Goal: Feedback & Contribution: Submit feedback/report problem

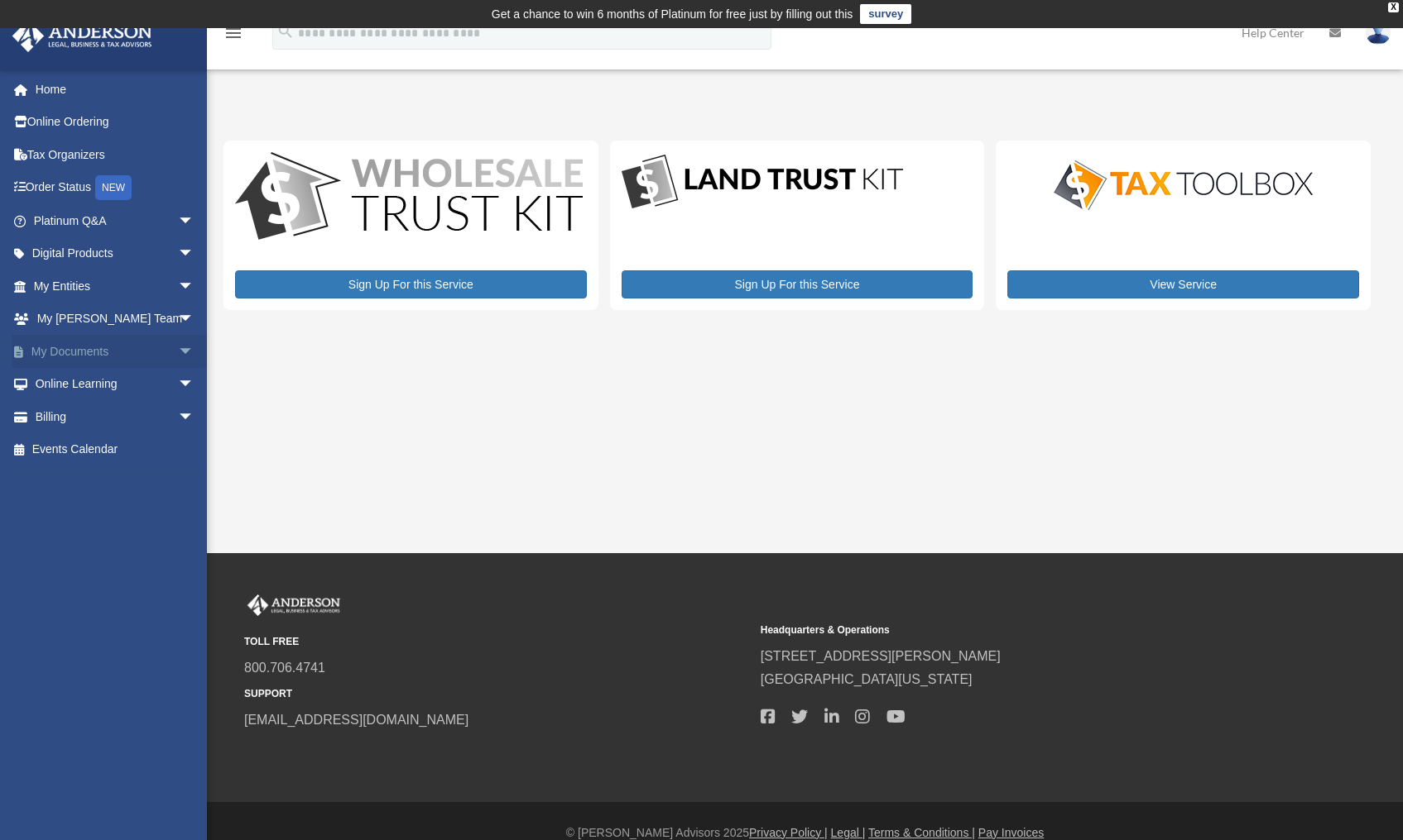
click at [183, 339] on span "arrow_drop_down" at bounding box center [195, 352] width 34 height 33
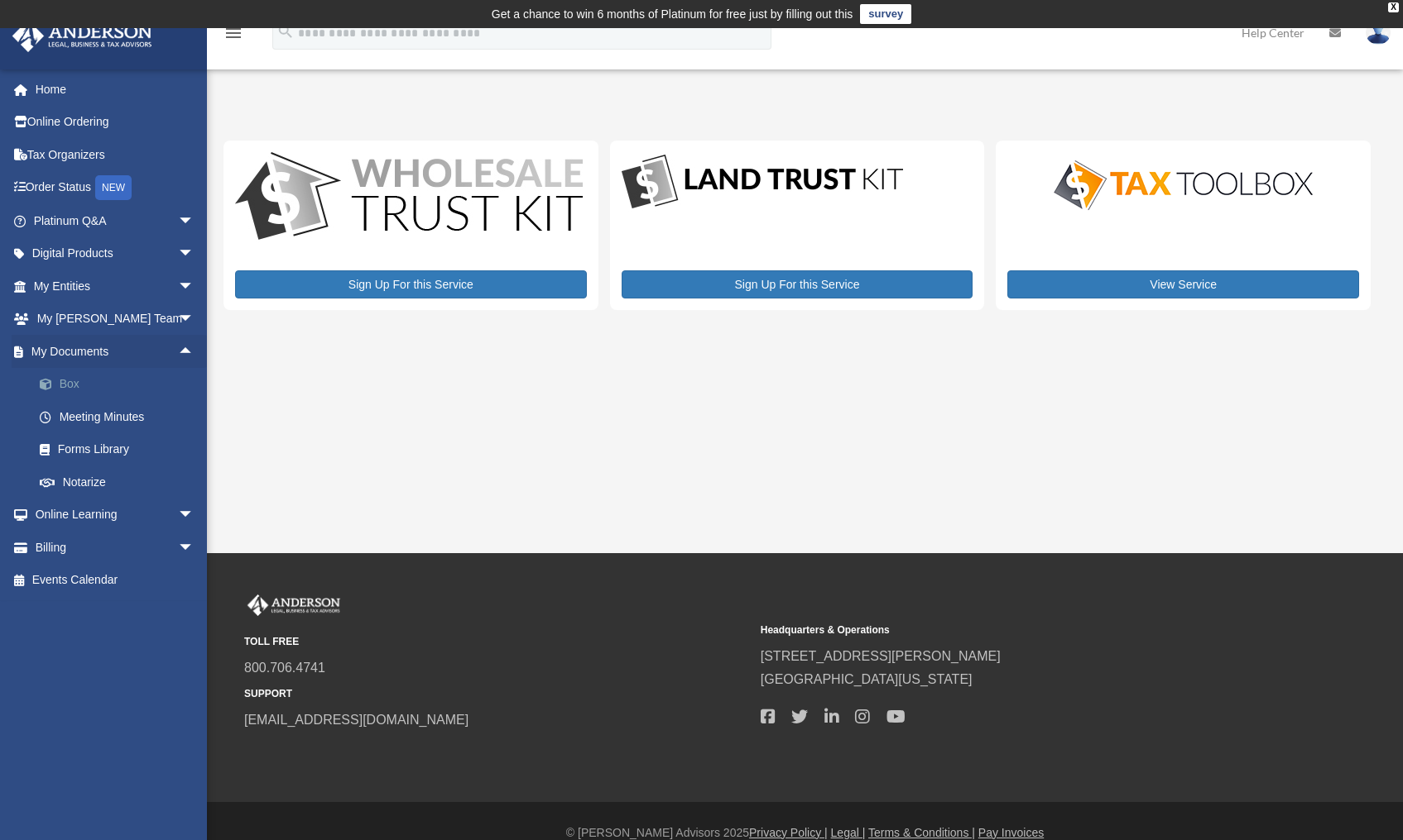
click at [106, 390] on link "Box" at bounding box center [121, 385] width 196 height 33
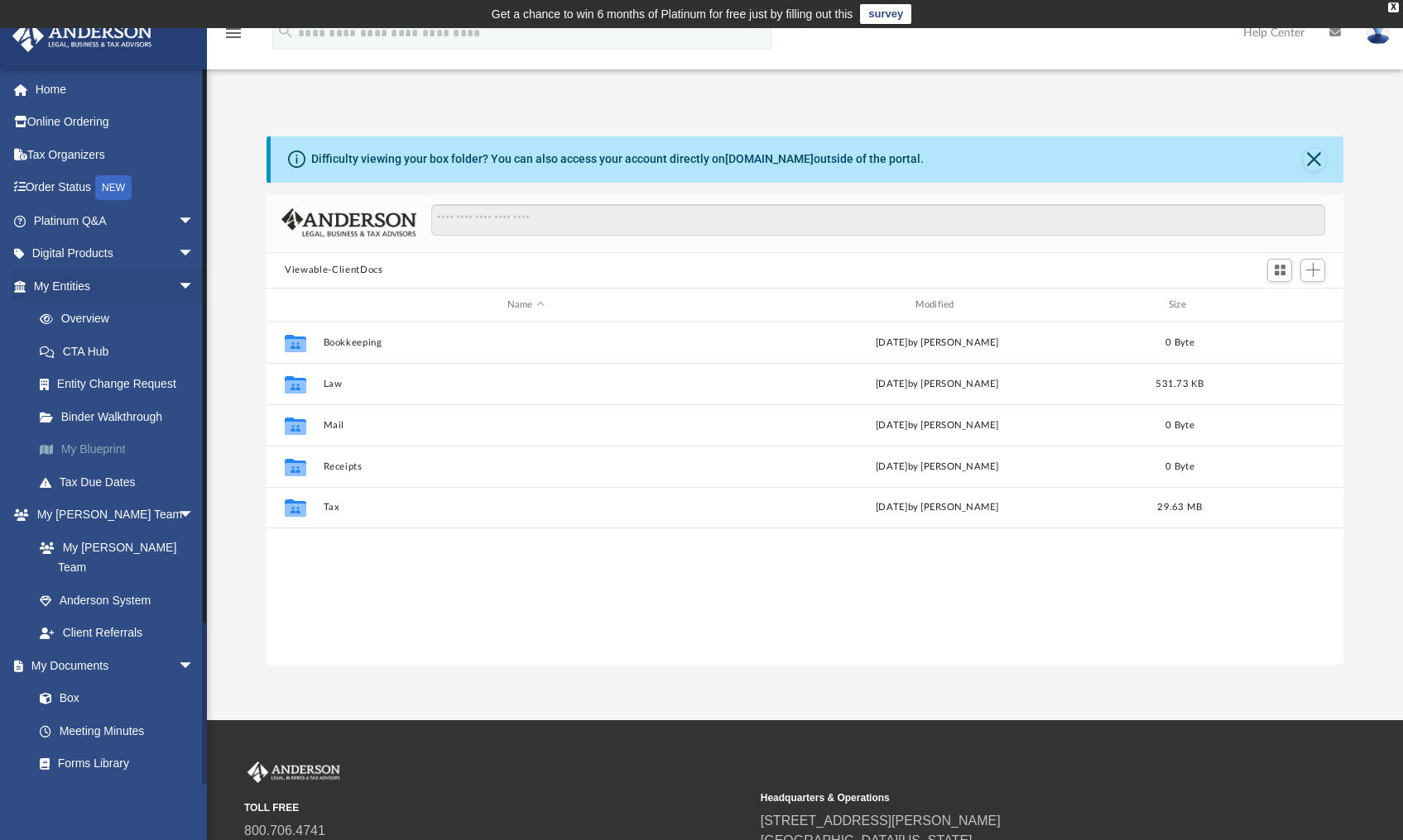
scroll to position [364, 1063]
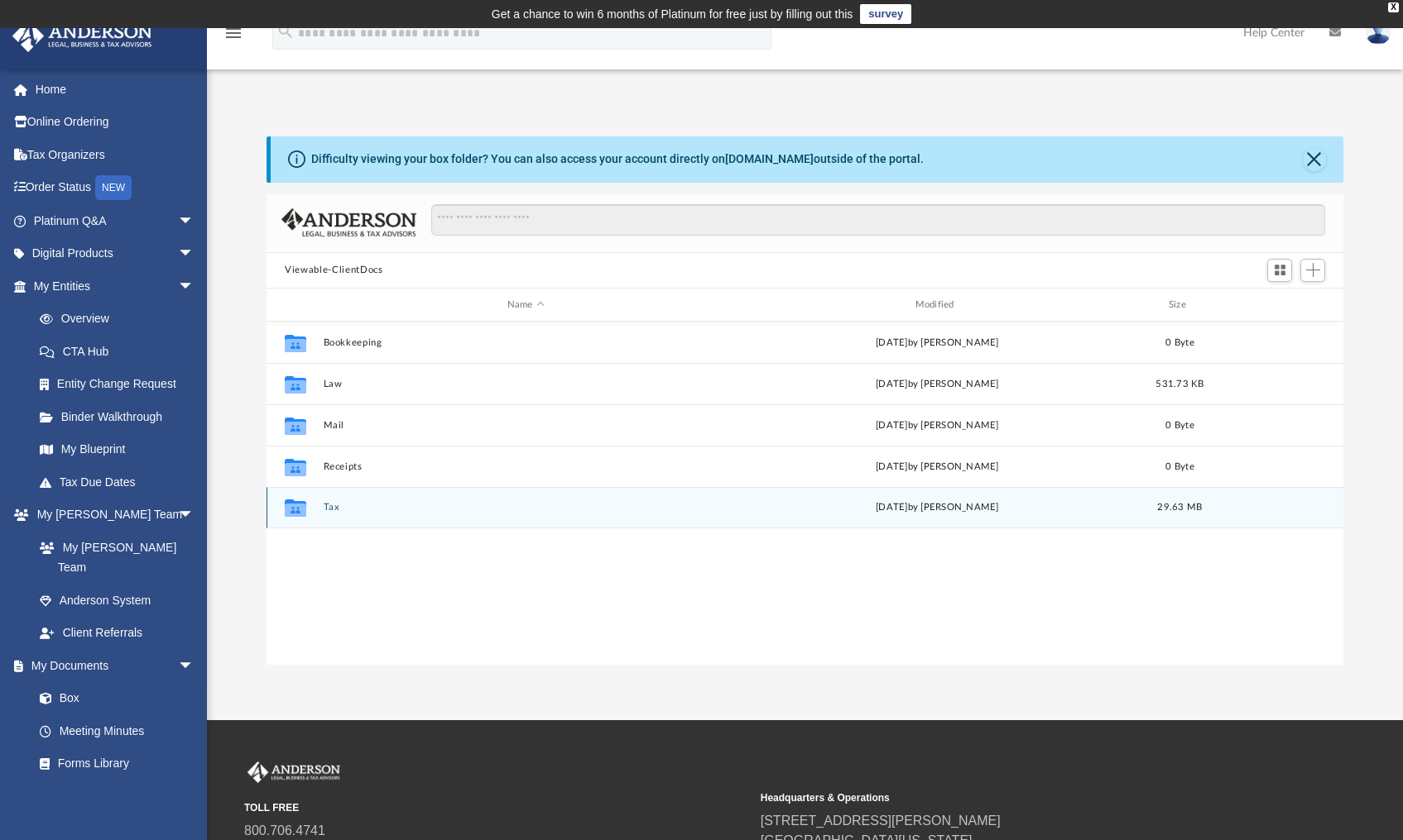
click at [350, 509] on button "Tax" at bounding box center [526, 509] width 405 height 11
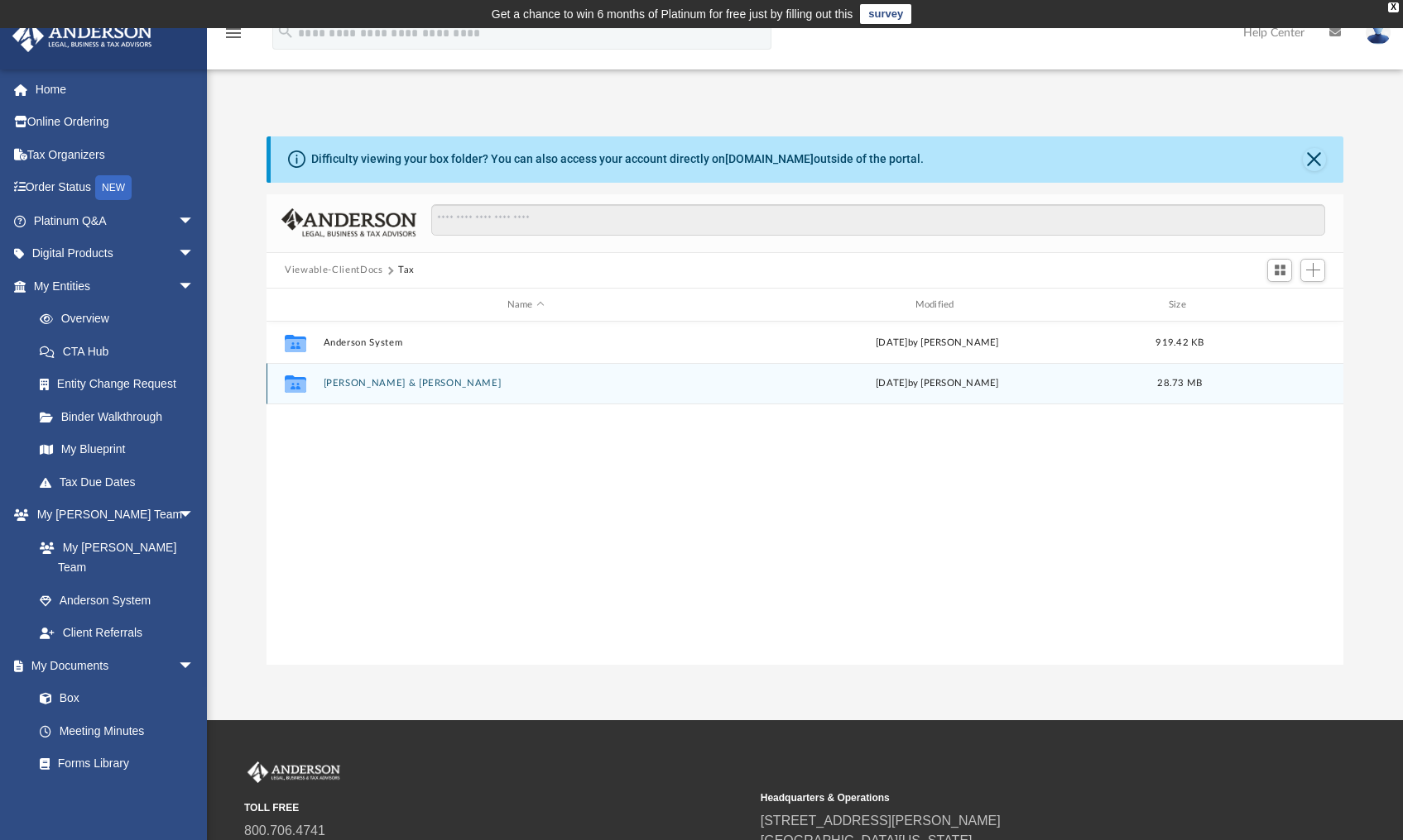
click at [444, 383] on button "Lutz, Christopher & Frances" at bounding box center [526, 384] width 405 height 11
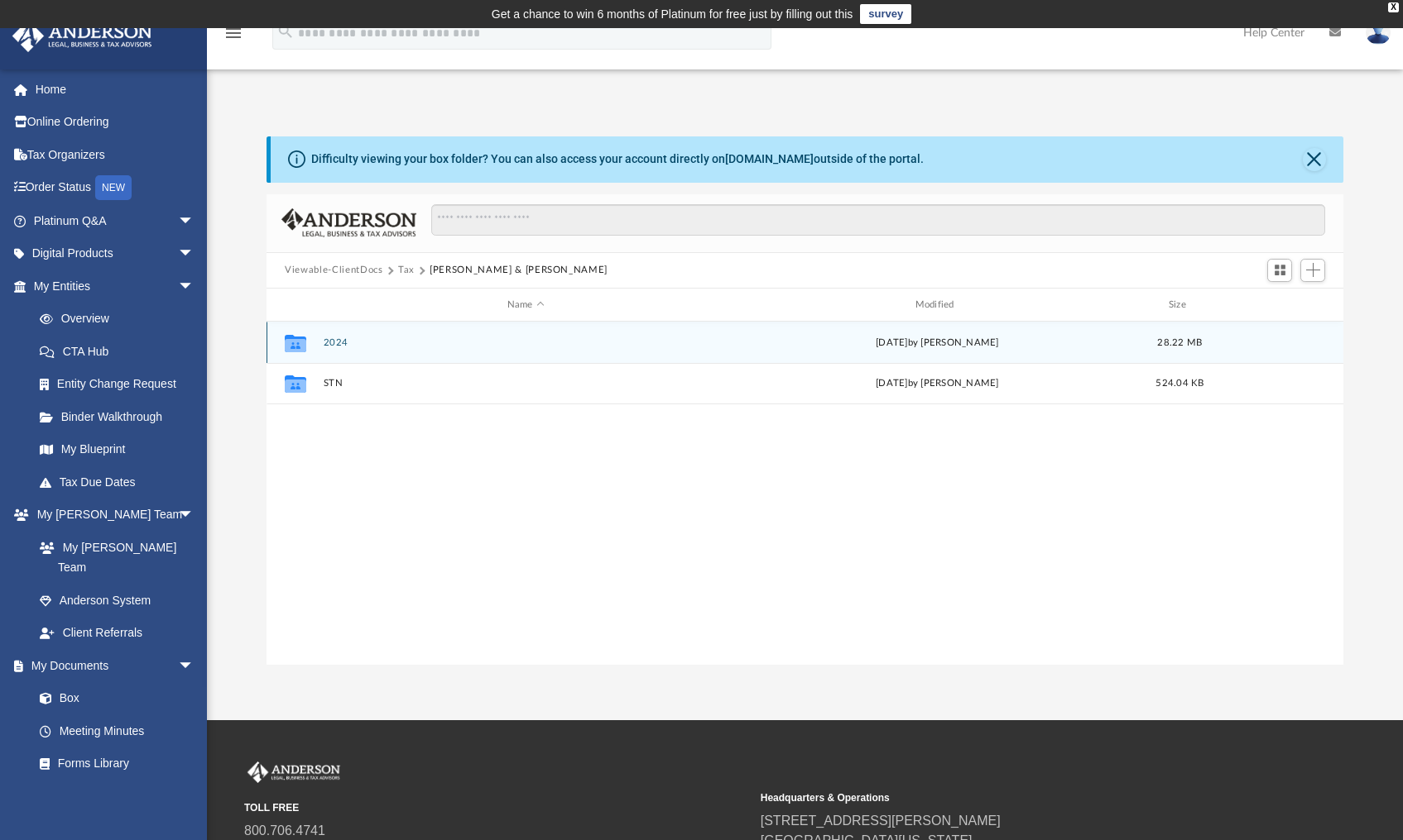
click at [345, 334] on div "Collaborated Folder 2024 Tue Sep 2 2025 by Christopher Lutz 28.22 MB" at bounding box center [804, 342] width 1077 height 41
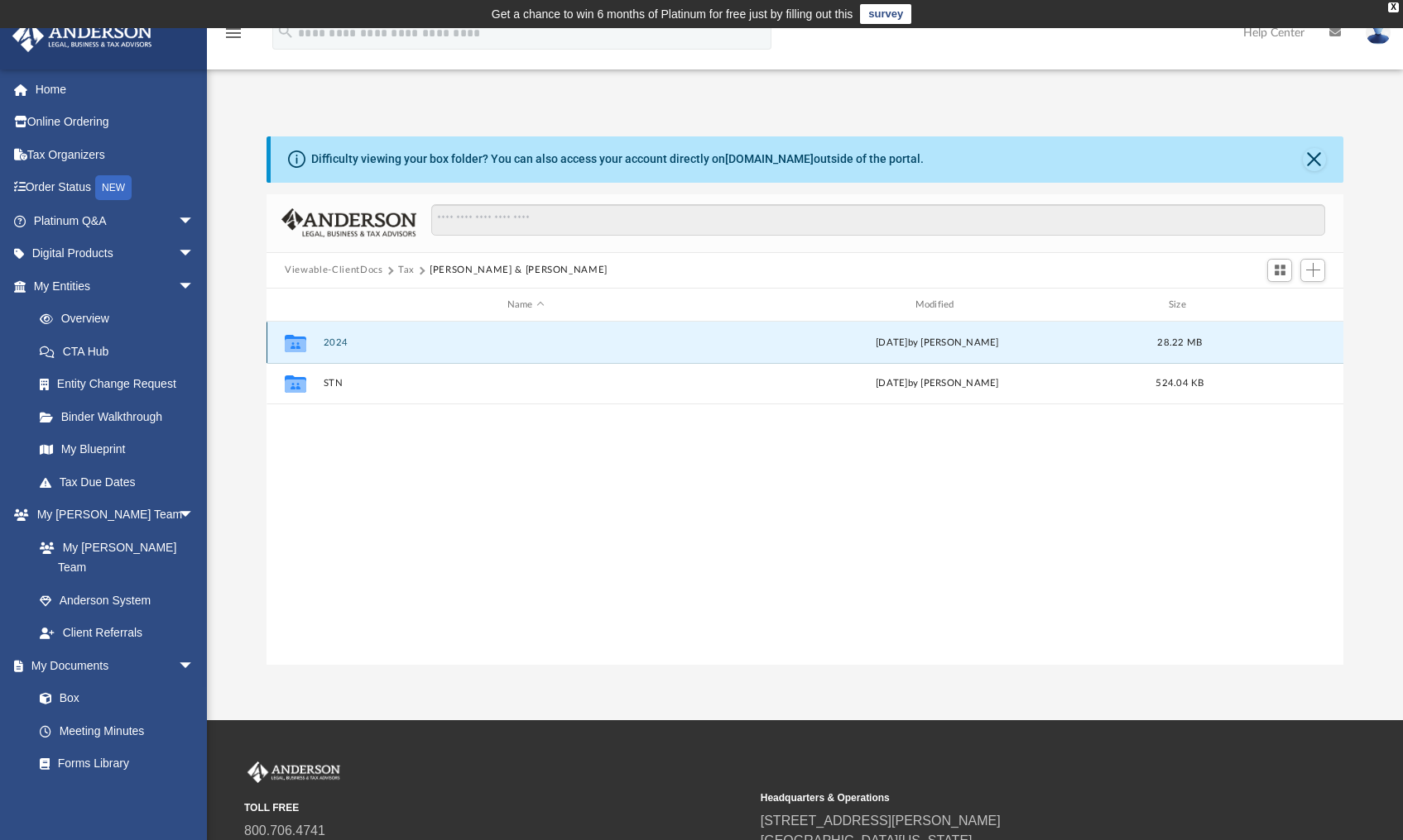
click at [349, 340] on button "2024" at bounding box center [526, 343] width 405 height 11
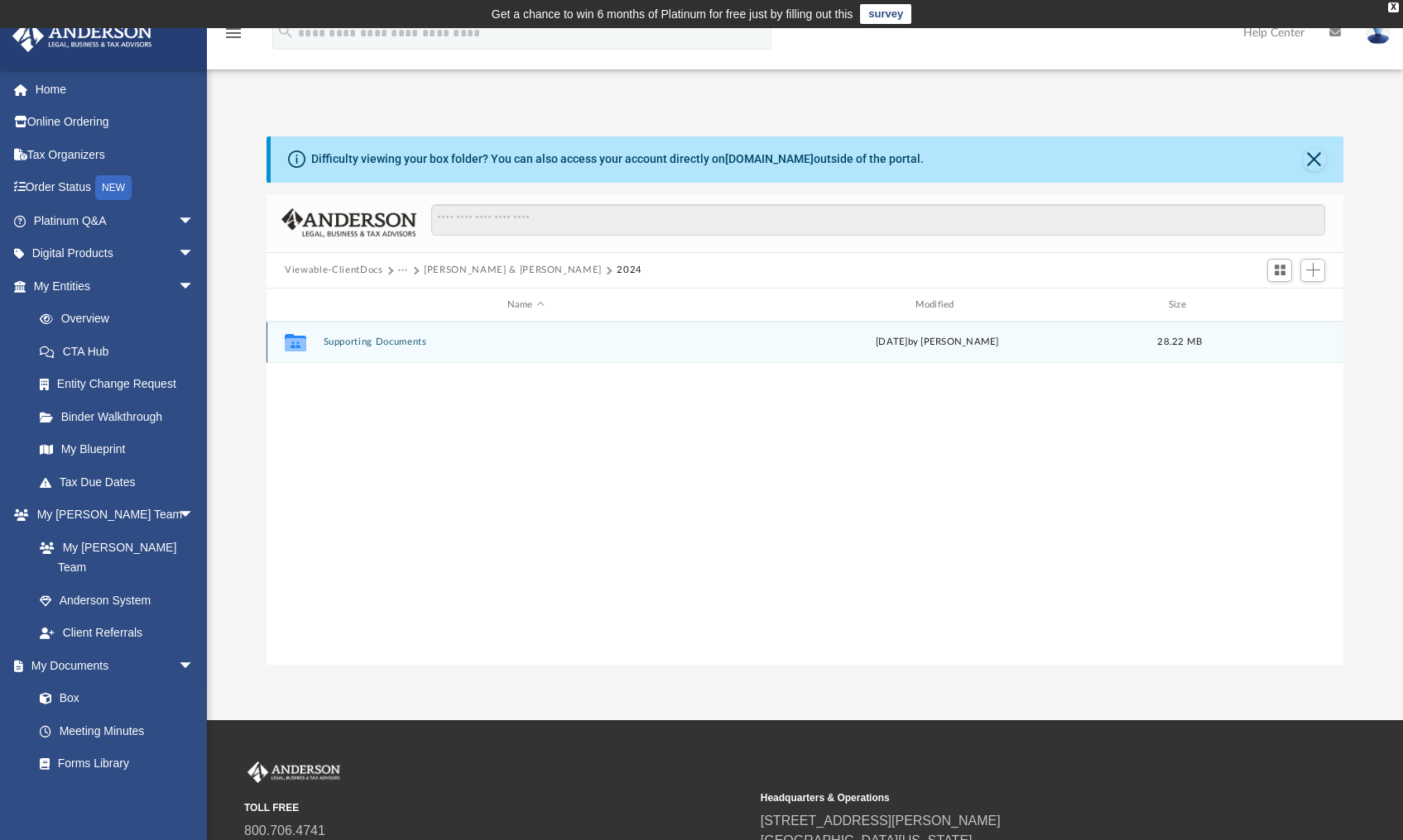
click at [419, 338] on button "Supporting Documents" at bounding box center [526, 343] width 405 height 11
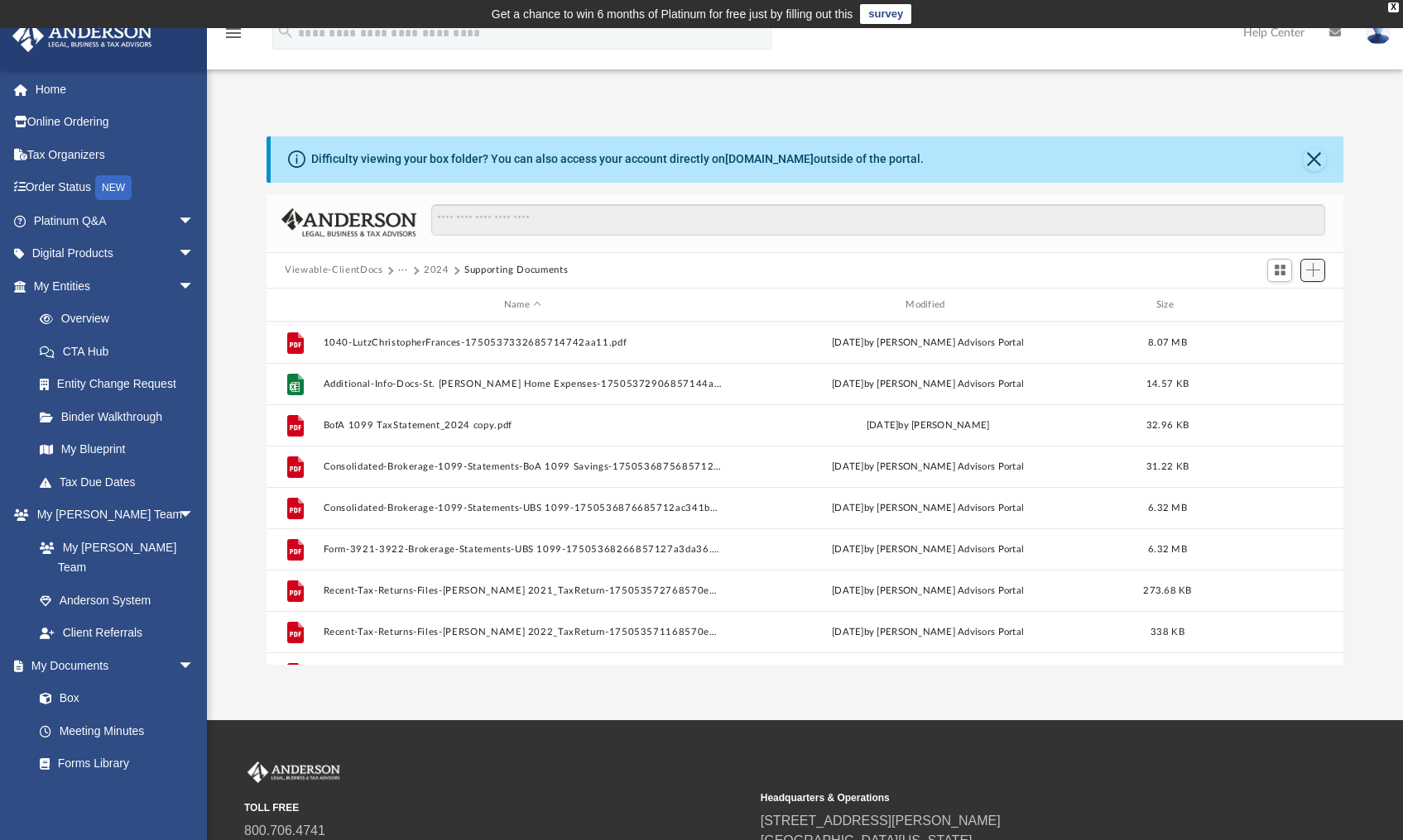
click at [1319, 264] on button "Add" at bounding box center [1312, 271] width 25 height 23
click at [1294, 299] on li "Upload" at bounding box center [1289, 303] width 53 height 18
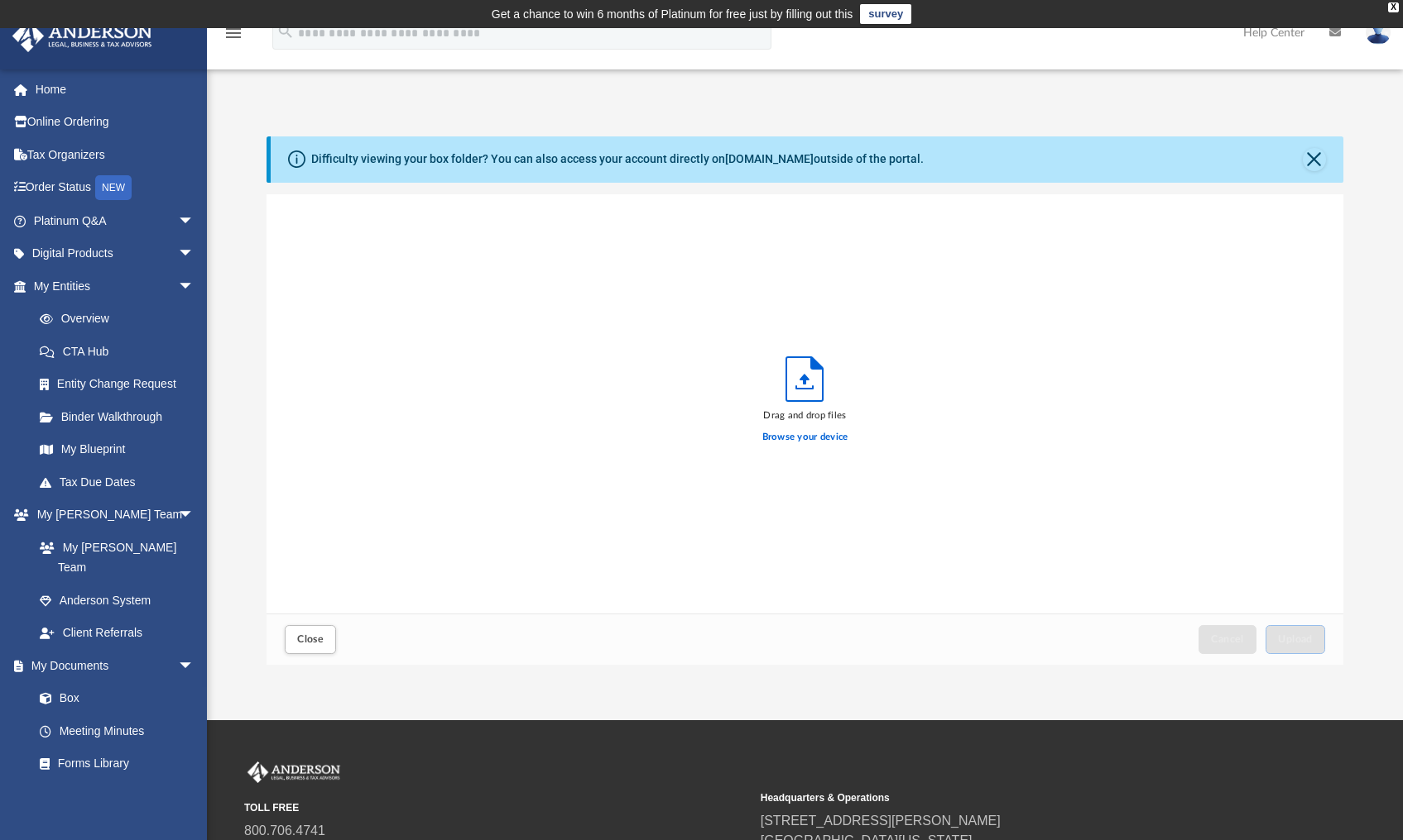
scroll to position [407, 1063]
click at [848, 437] on label "Browse your device" at bounding box center [805, 437] width 86 height 15
click at [0, 0] on input "Browse your device" at bounding box center [0, 0] width 0 height 0
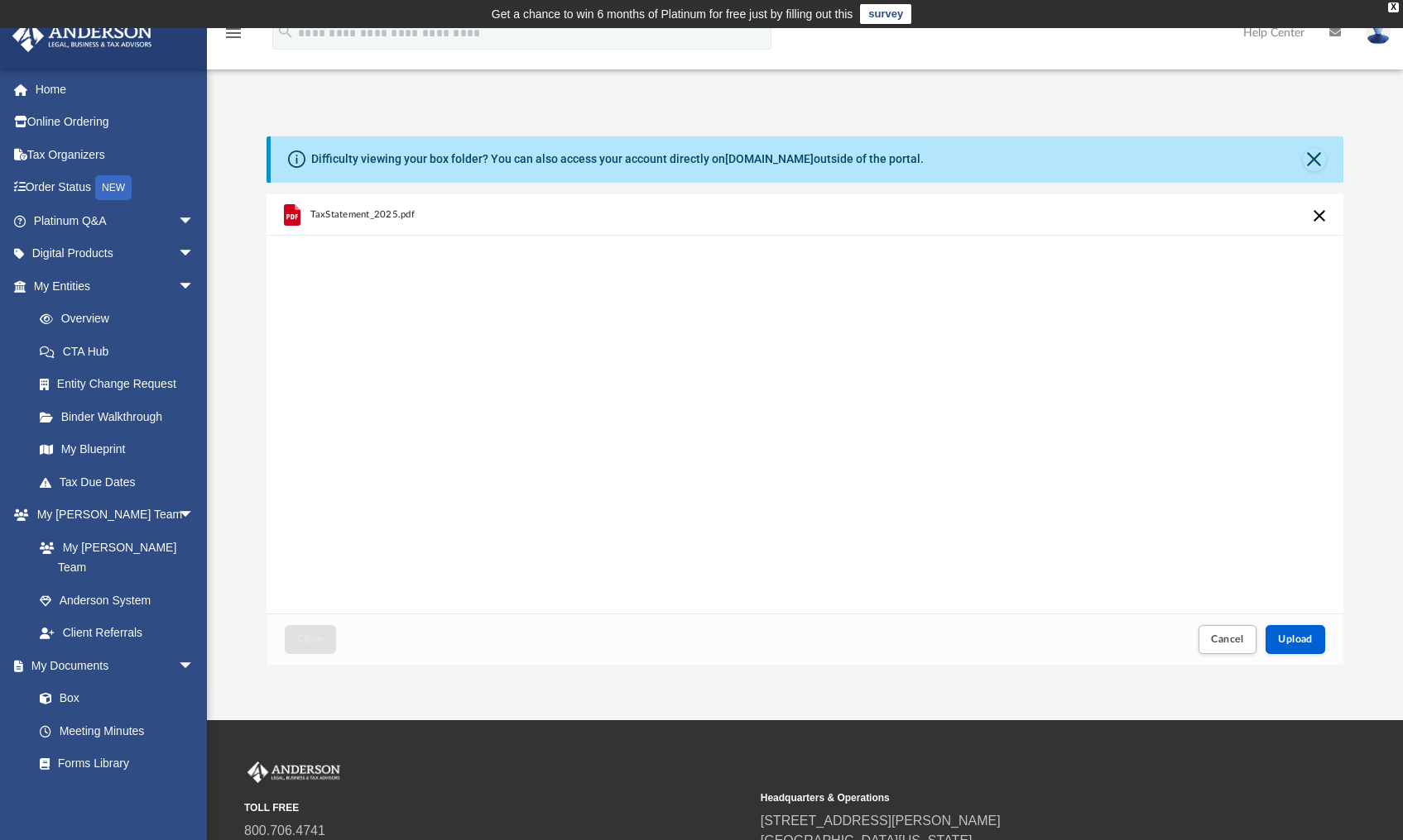
click at [383, 213] on span "TaxStatement_2025.pdf" at bounding box center [362, 214] width 105 height 11
click at [429, 207] on div "TaxStatement_2025.pdf" at bounding box center [548, 213] width 474 height 36
click at [429, 208] on div "TaxStatement_2025.pdf" at bounding box center [548, 213] width 474 height 36
click at [1292, 635] on span "Upload" at bounding box center [1295, 639] width 34 height 10
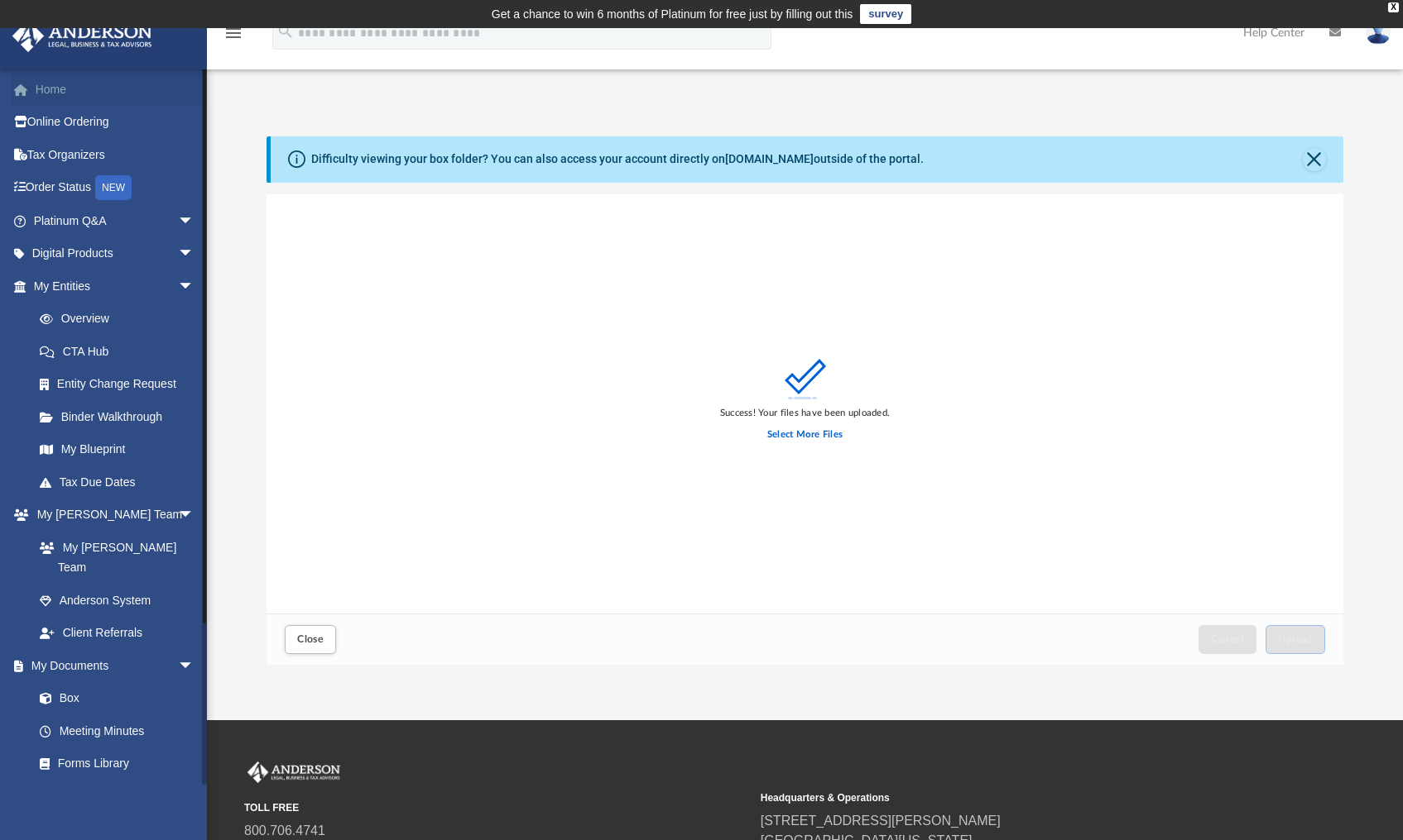
click at [94, 92] on link "Home" at bounding box center [116, 90] width 208 height 33
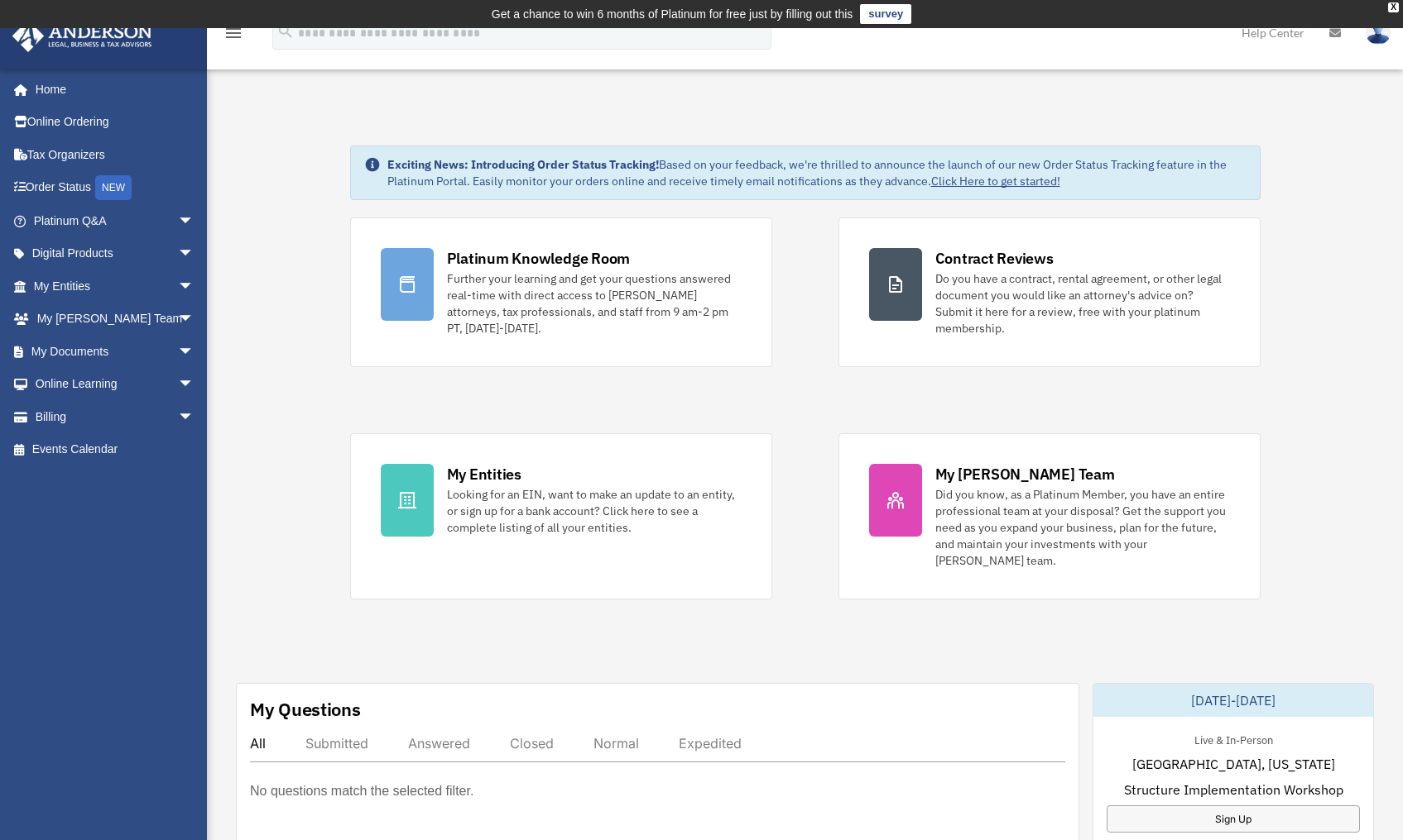
click at [878, 17] on link "survey" at bounding box center [885, 14] width 51 height 20
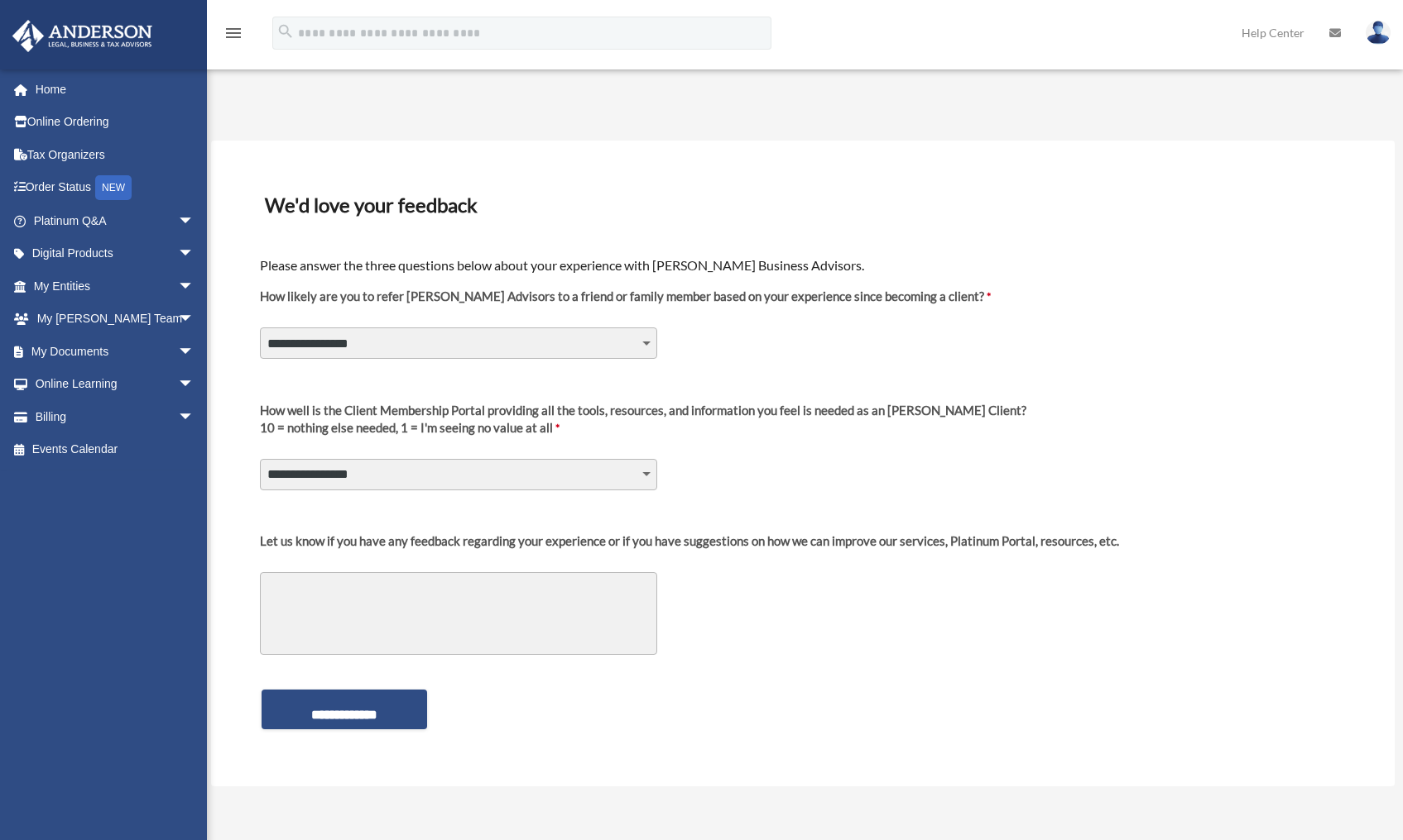
select select "********"
click at [519, 617] on textarea "Let us know if you have any feedback regarding your experience or if you have s…" at bounding box center [459, 613] width 397 height 83
type textarea "*"
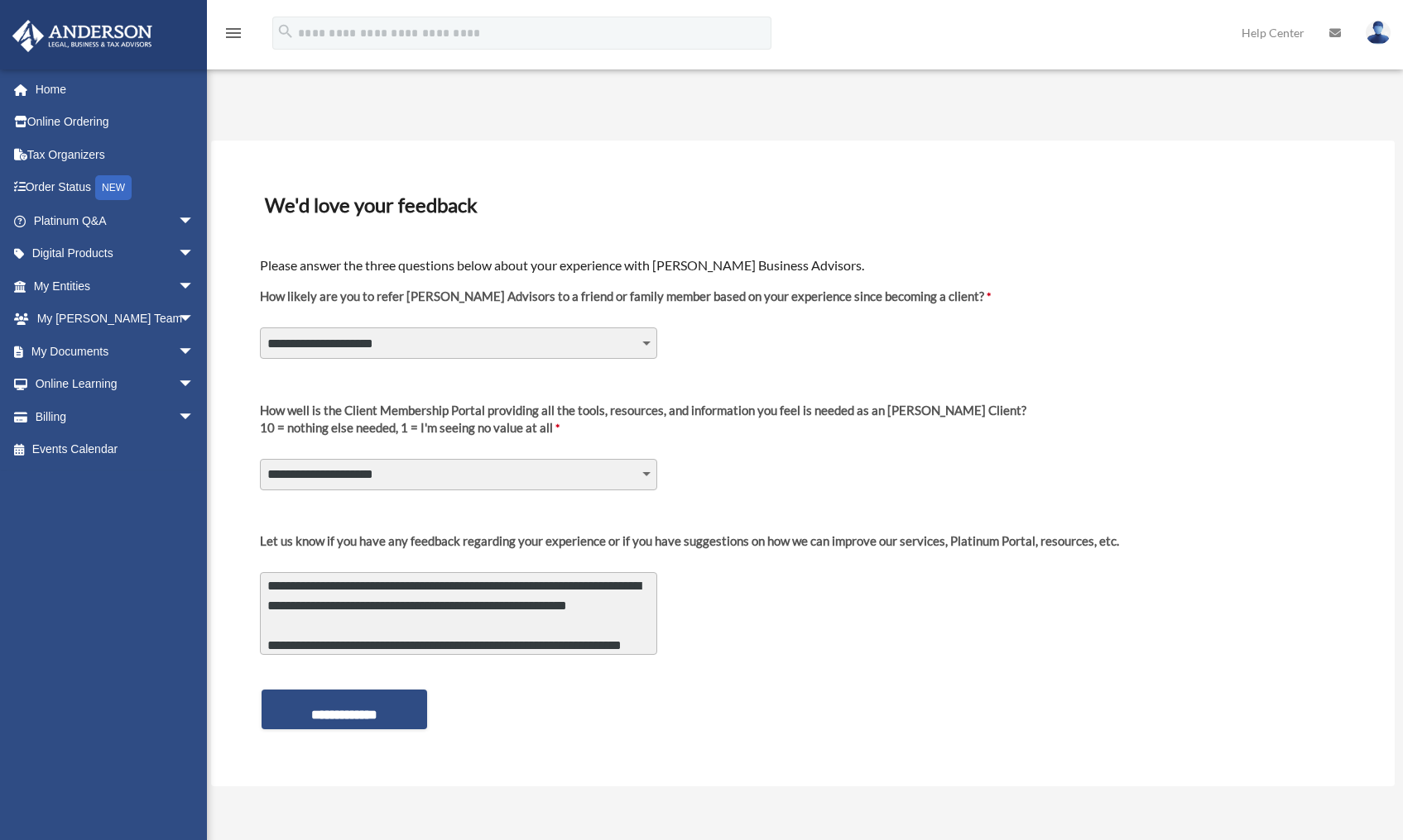
scroll to position [83, 0]
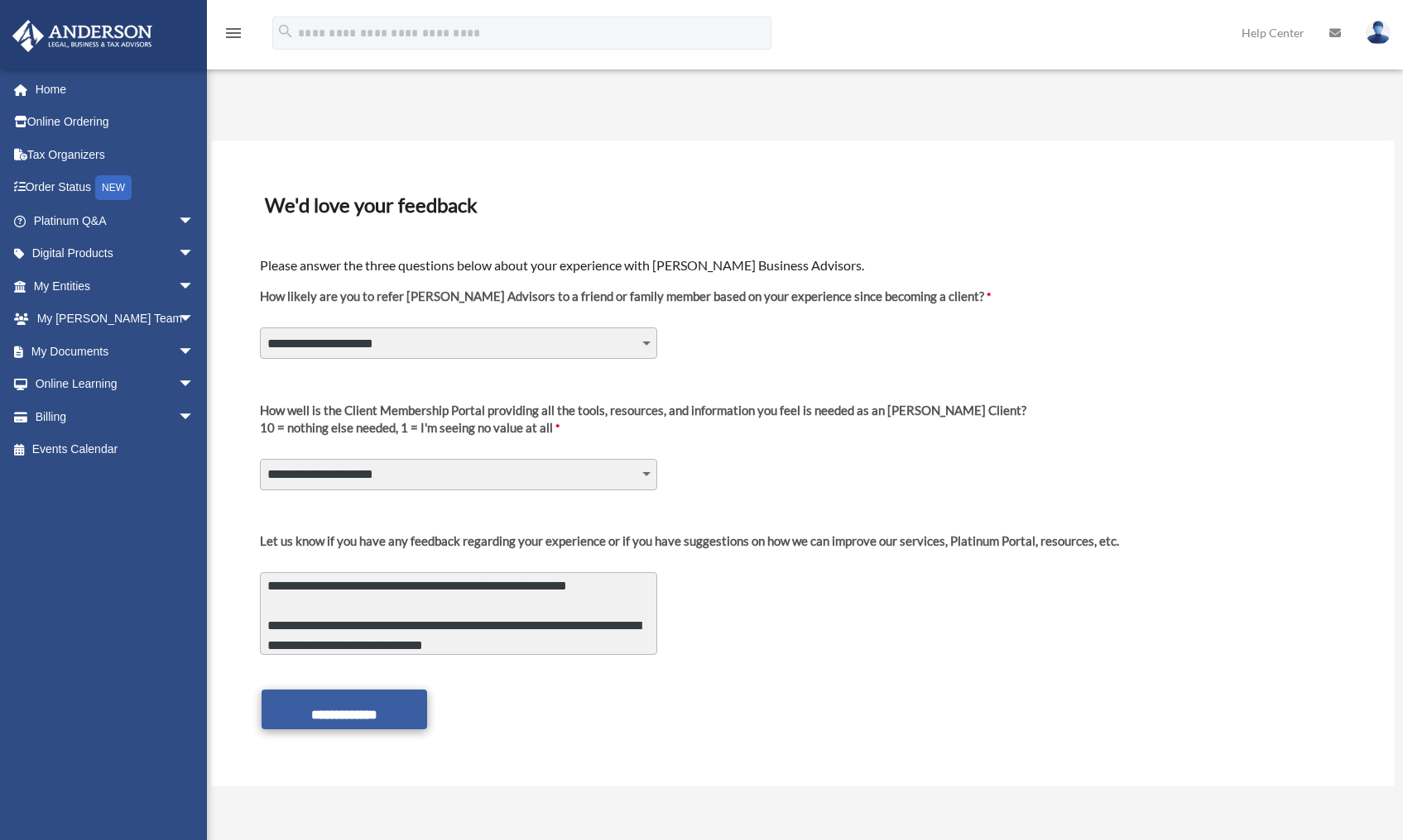
type textarea "**********"
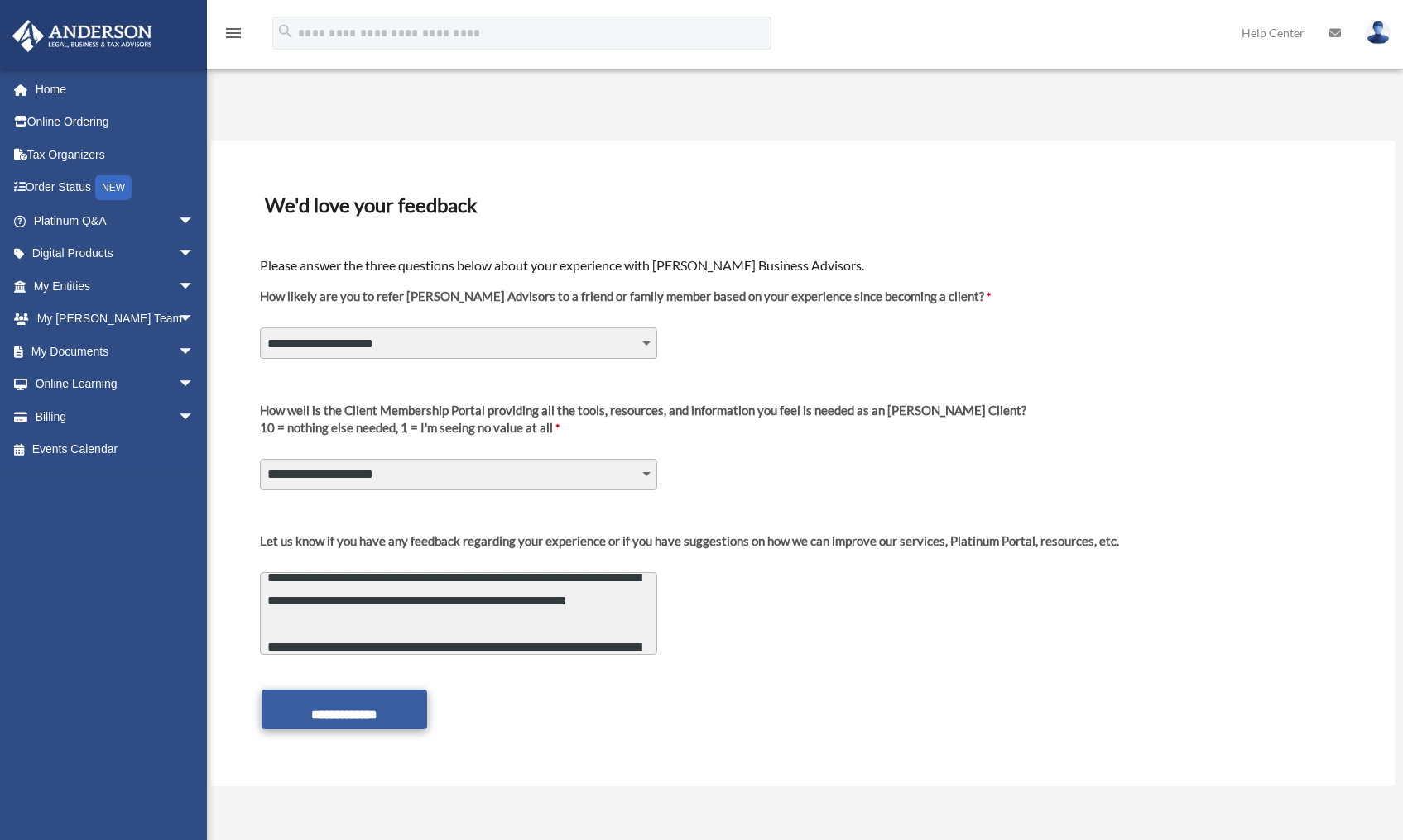
click at [379, 703] on input "**********" at bounding box center [345, 710] width 166 height 40
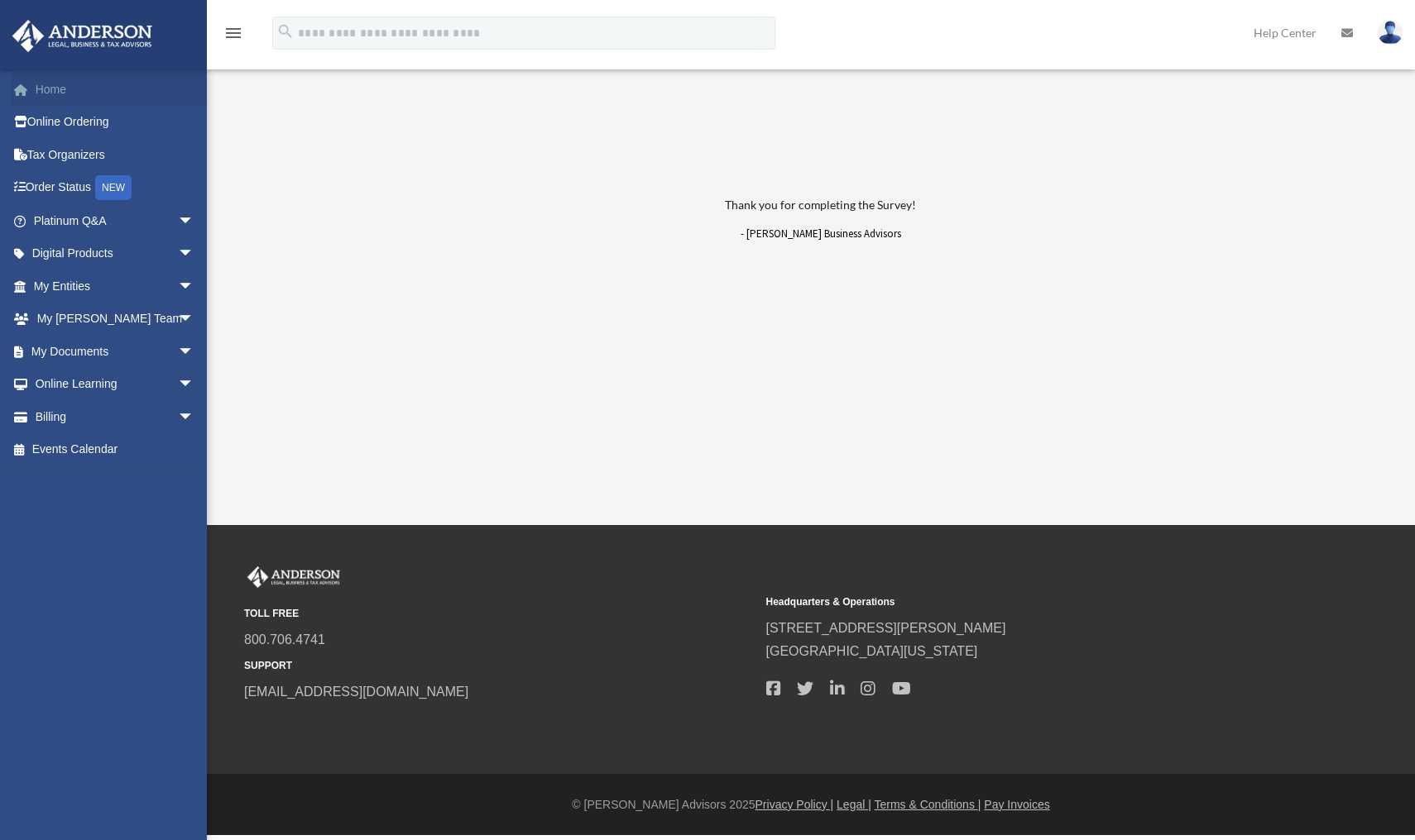
click at [88, 73] on link "Home" at bounding box center [115, 90] width 208 height 33
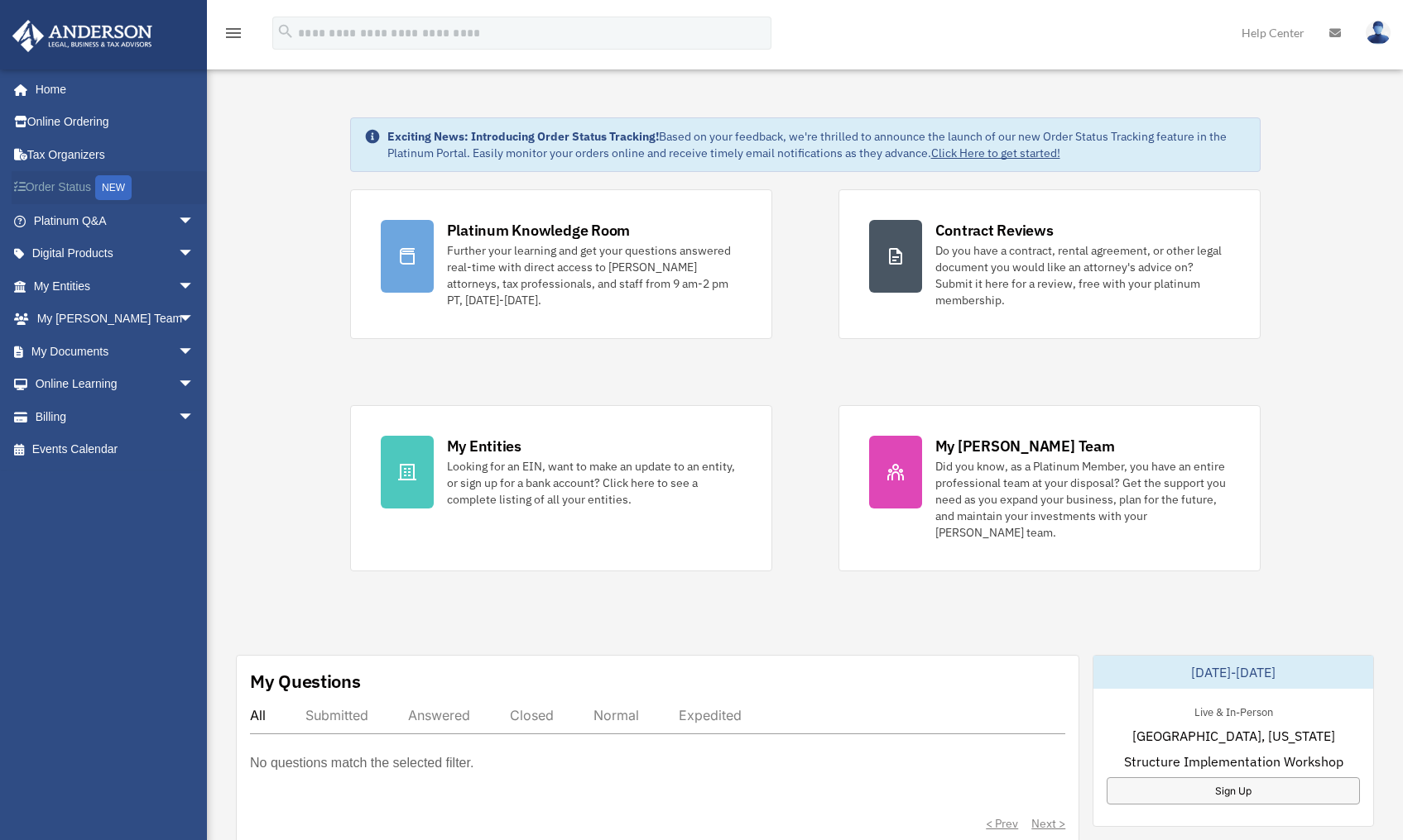
click at [76, 172] on link "Order Status NEW" at bounding box center [116, 188] width 208 height 33
